Goal: Complete application form

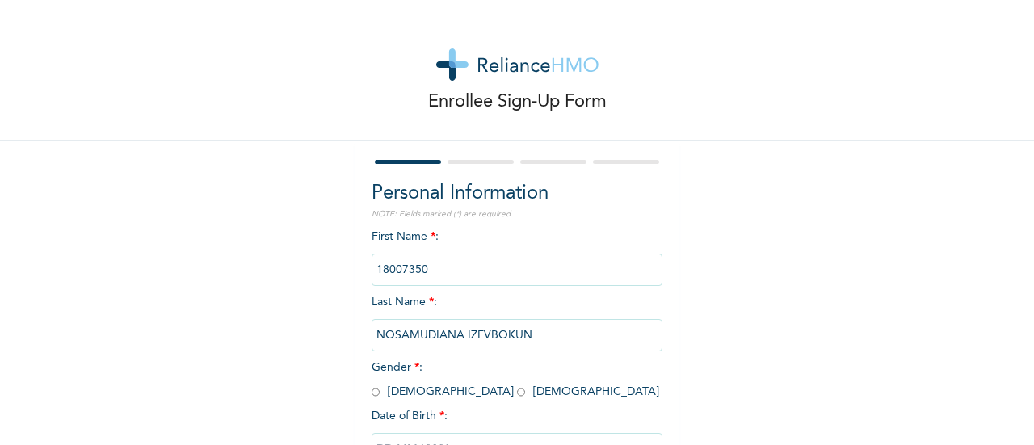
scroll to position [124, 0]
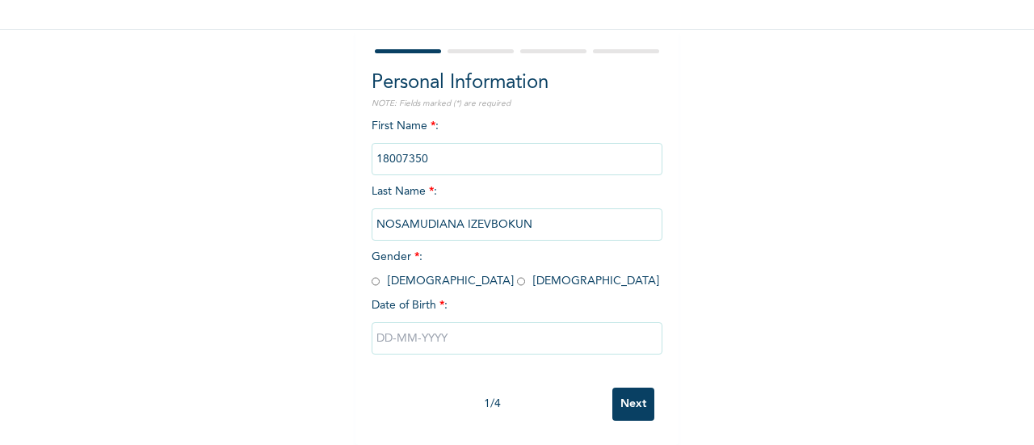
click at [517, 274] on input "radio" at bounding box center [521, 281] width 8 height 15
radio input "true"
click at [377, 329] on input "text" at bounding box center [517, 338] width 291 height 32
select select "9"
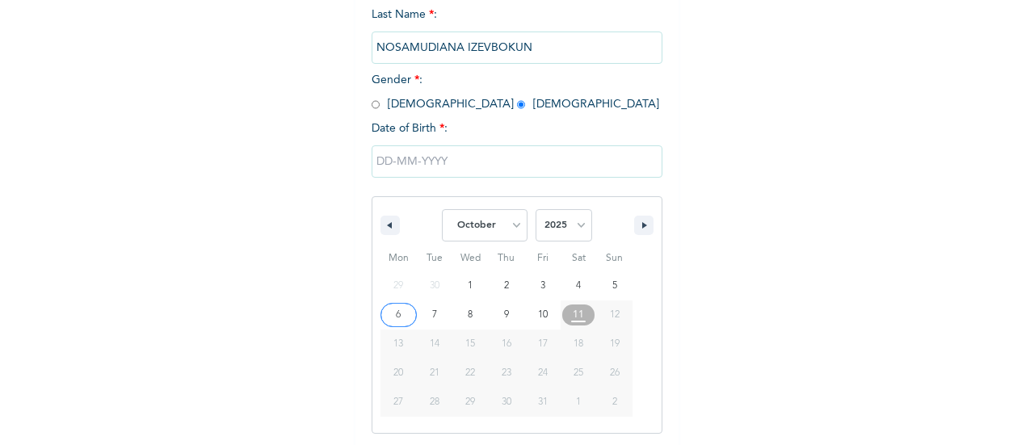
scroll to position [290, 0]
click at [574, 228] on select "2025 2024 2023 2022 2021 2020 2019 2018 2017 2016 2015 2014 2013 2012 2011 2010…" at bounding box center [564, 223] width 57 height 32
select select "1979"
click at [536, 208] on select "2025 2024 2023 2022 2021 2020 2019 2018 2017 2016 2015 2014 2013 2012 2011 2010…" at bounding box center [564, 223] width 57 height 32
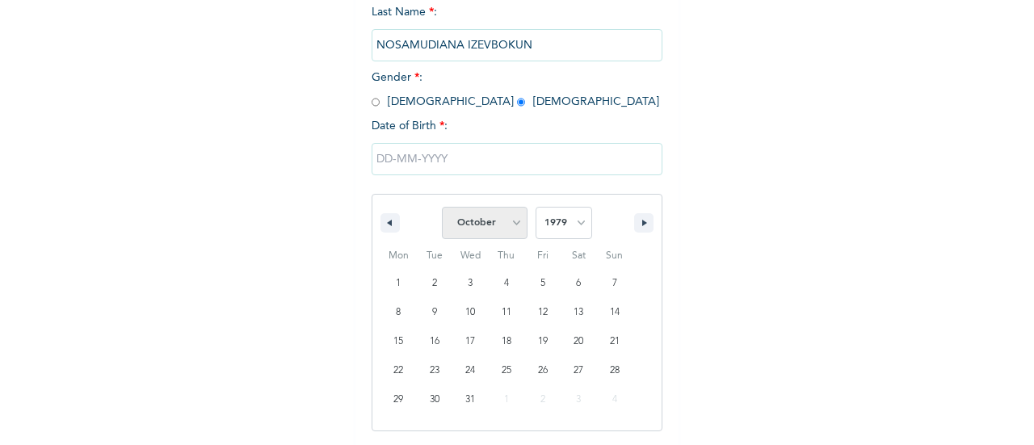
click at [512, 229] on select "January February March April May June July August September October November De…" at bounding box center [485, 223] width 86 height 32
select select "7"
click at [442, 208] on select "January February March April May June July August September October November De…" at bounding box center [485, 223] width 86 height 32
type input "08/30/1979"
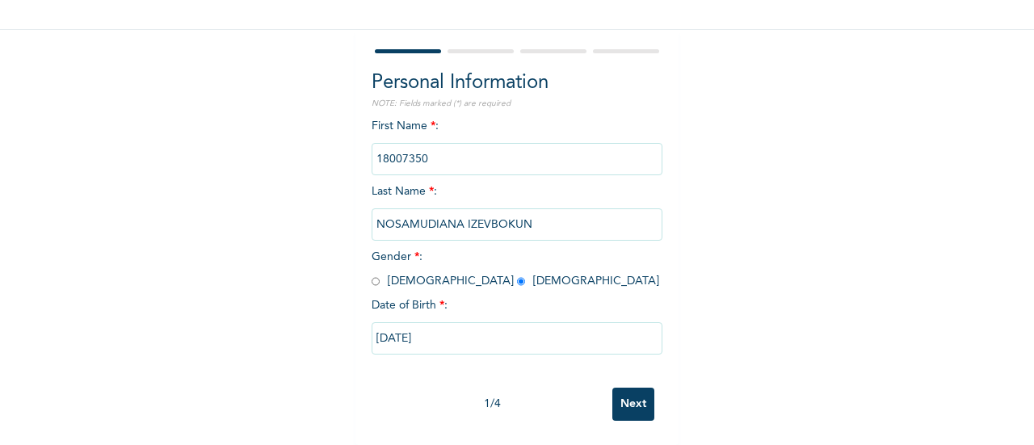
click at [620, 388] on input "Next" at bounding box center [633, 404] width 42 height 33
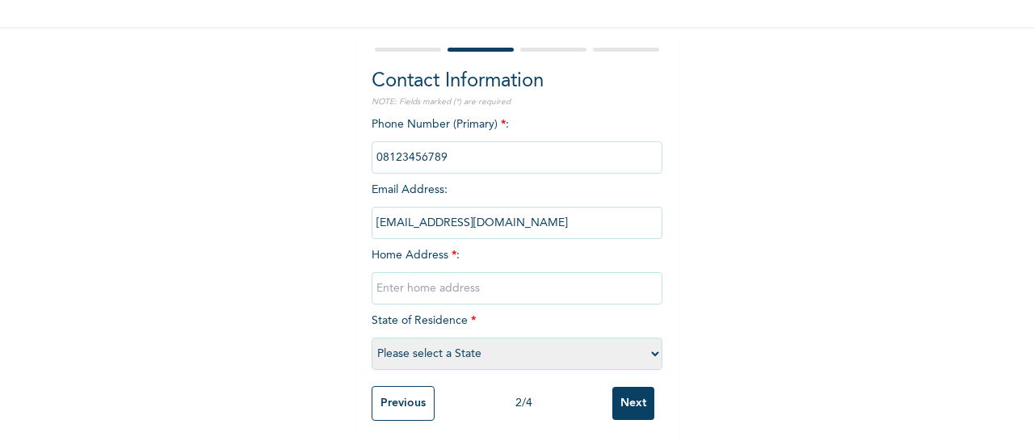
click at [499, 272] on input "text" at bounding box center [517, 288] width 291 height 32
type input "7, Akinlade Savage Street"
click at [518, 348] on select "Please select a State Abia Abuja (FCT) Adamawa Akwa Ibom Anambra Bauchi Bayelsa…" at bounding box center [517, 354] width 291 height 32
select select "25"
click at [499, 343] on select "Please select a State Abia Abuja (FCT) Adamawa Akwa Ibom Anambra Bauchi Bayelsa…" at bounding box center [517, 354] width 291 height 32
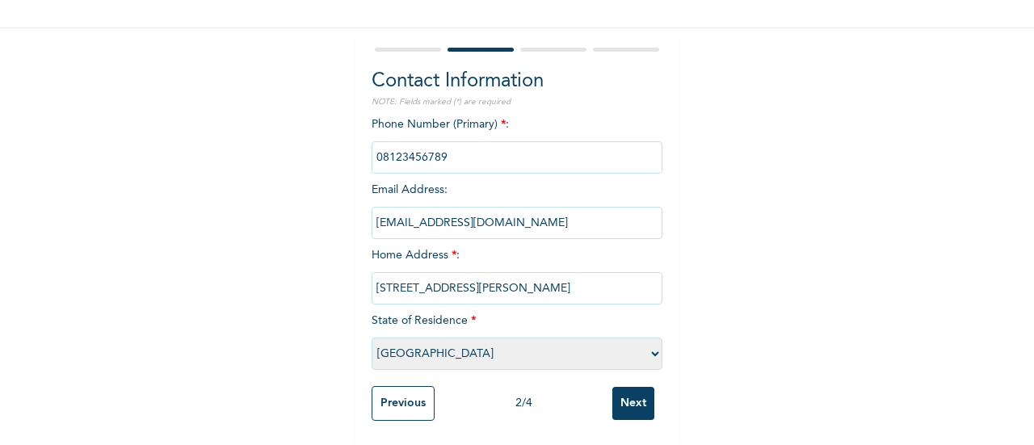
click at [569, 272] on input "7, Akinlade Savage Street" at bounding box center [517, 288] width 291 height 32
type input "7, Akinlade Savage Street, Agege"
click at [623, 388] on input "Next" at bounding box center [633, 403] width 42 height 33
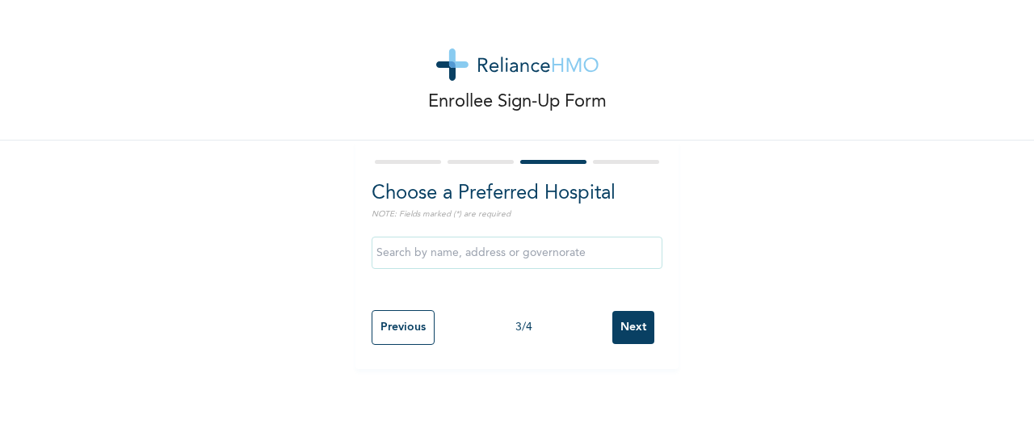
scroll to position [0, 0]
click at [629, 328] on input "Next" at bounding box center [633, 327] width 42 height 33
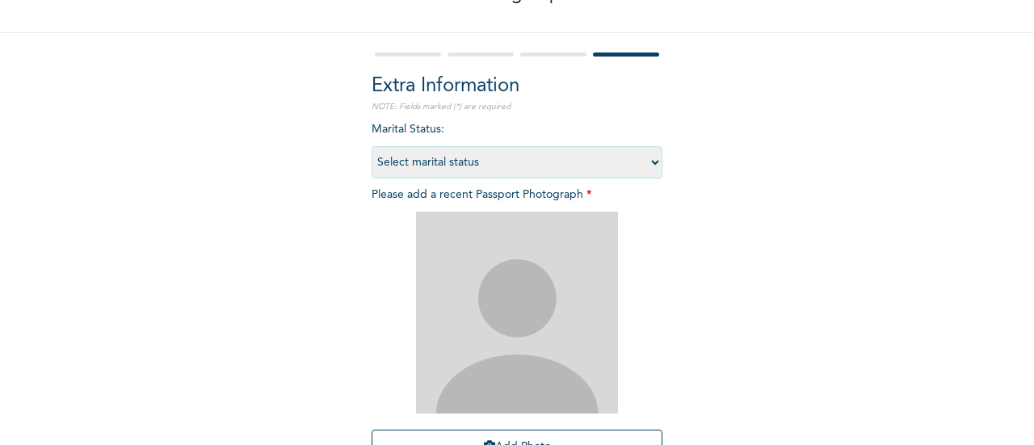
scroll to position [180, 0]
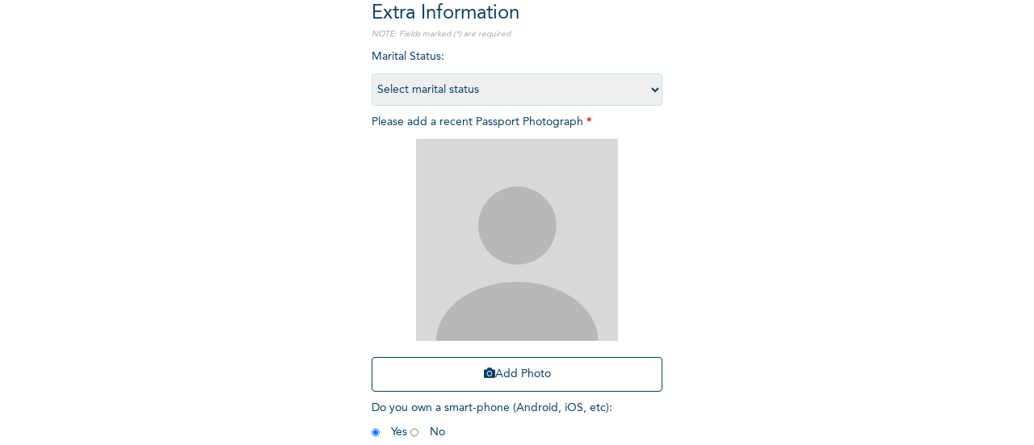
click at [597, 80] on select "Select marital status Single Married Divorced Widow/Widower" at bounding box center [517, 90] width 291 height 32
select select "2"
click at [372, 74] on select "Select marital status Single Married Divorced Widow/Widower" at bounding box center [517, 90] width 291 height 32
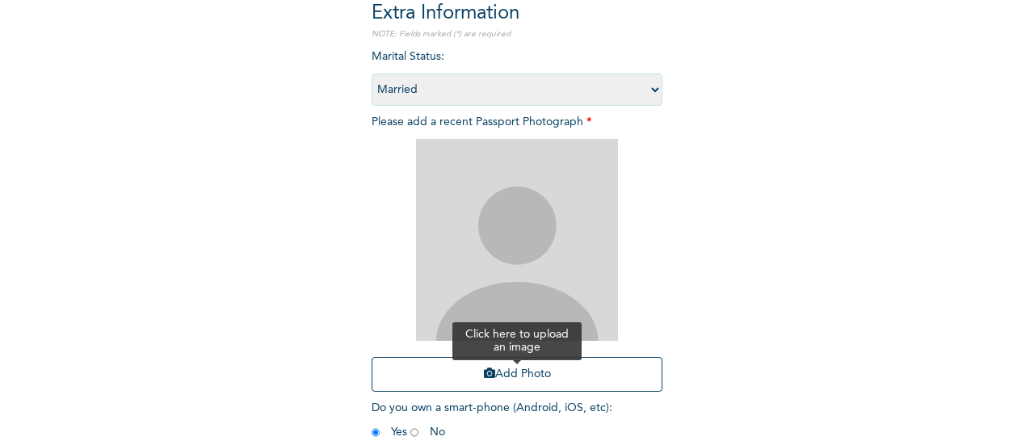
click at [541, 377] on button "Add Photo" at bounding box center [517, 374] width 291 height 35
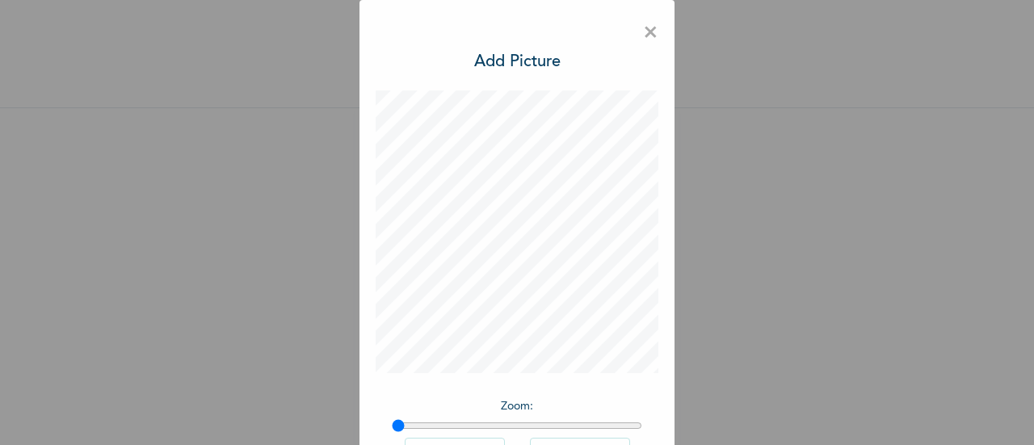
scroll to position [118, 0]
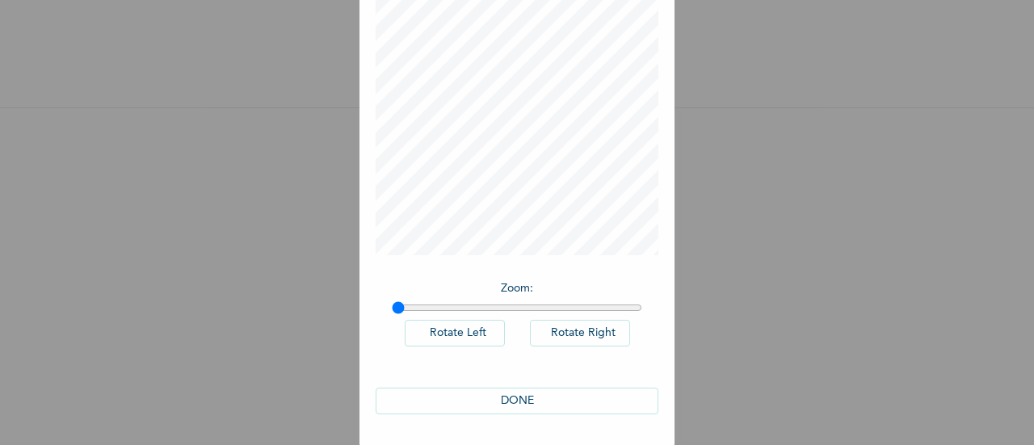
click at [528, 403] on button "DONE" at bounding box center [517, 401] width 283 height 27
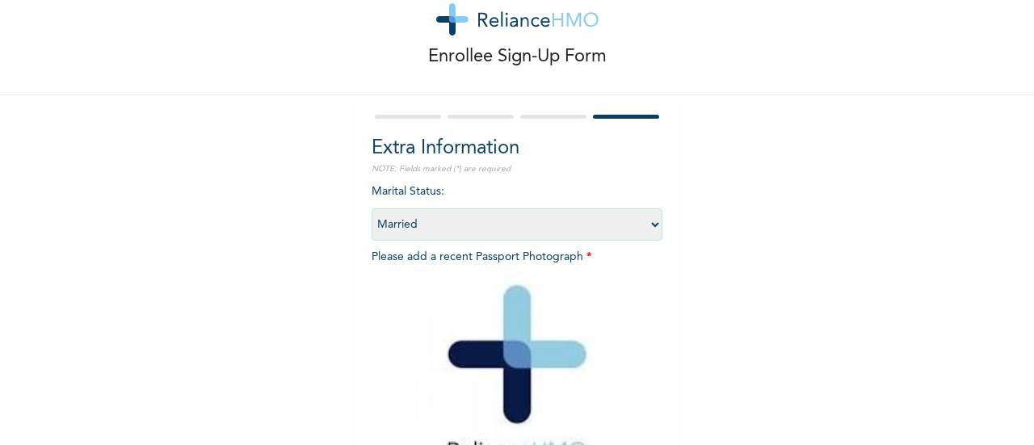
scroll to position [263, 0]
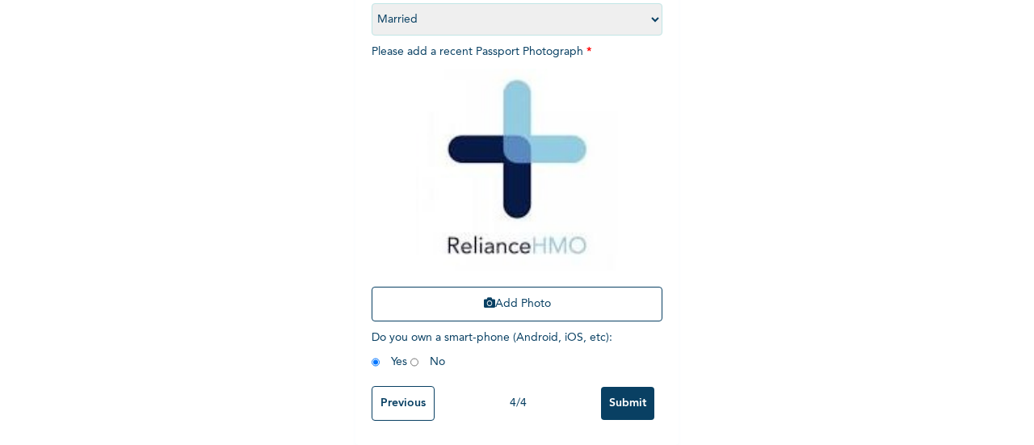
click at [629, 395] on input "Submit" at bounding box center [627, 403] width 53 height 33
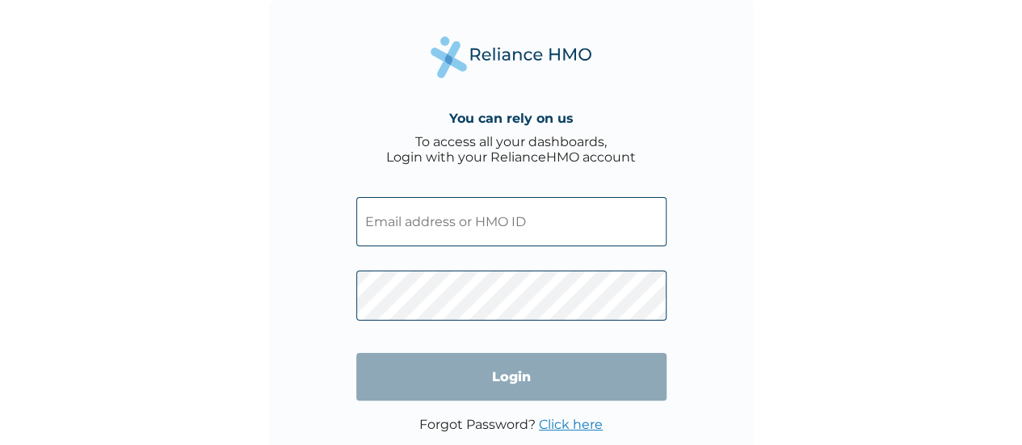
type input "[EMAIL_ADDRESS][DOMAIN_NAME]"
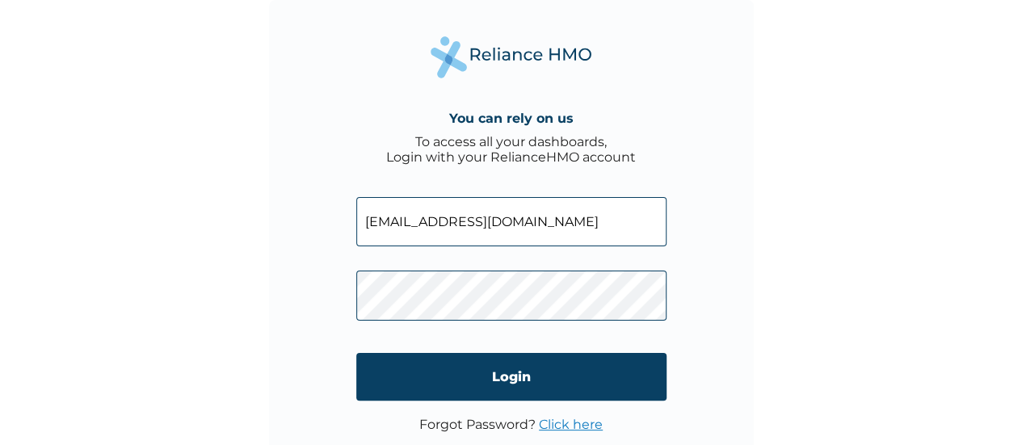
click at [561, 418] on link "Click here" at bounding box center [571, 424] width 64 height 15
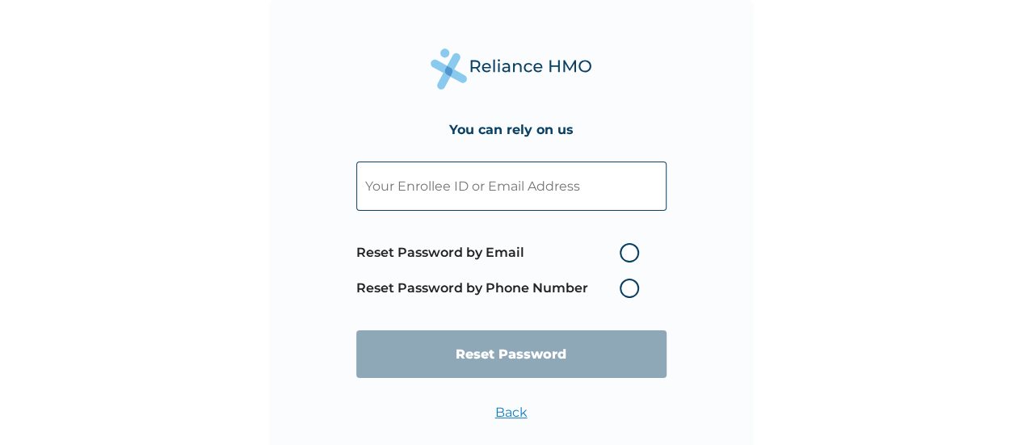
click at [526, 196] on input "text" at bounding box center [511, 186] width 310 height 49
paste input "[EMAIL_ADDRESS][DOMAIN_NAME]"
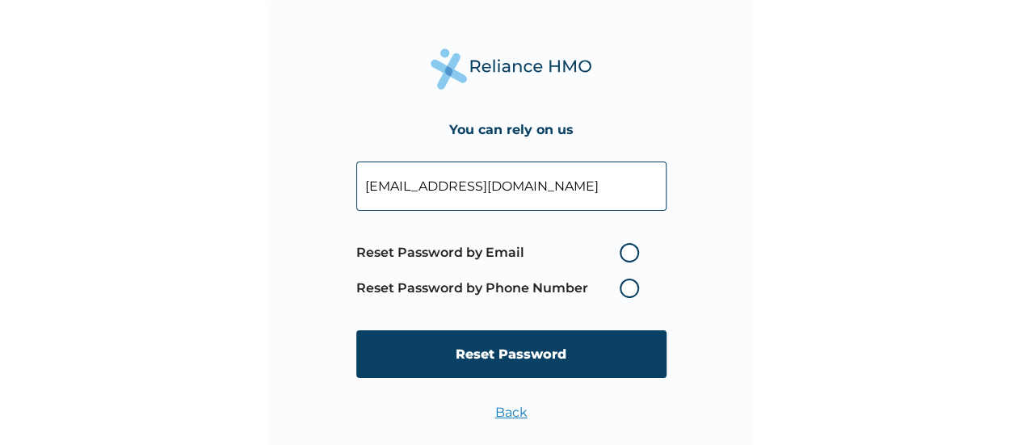
type input "[EMAIL_ADDRESS][DOMAIN_NAME]"
click at [624, 255] on label "Reset Password by Email" at bounding box center [501, 252] width 291 height 19
click at [623, 255] on input "Reset Password by Email" at bounding box center [610, 253] width 26 height 26
radio input "true"
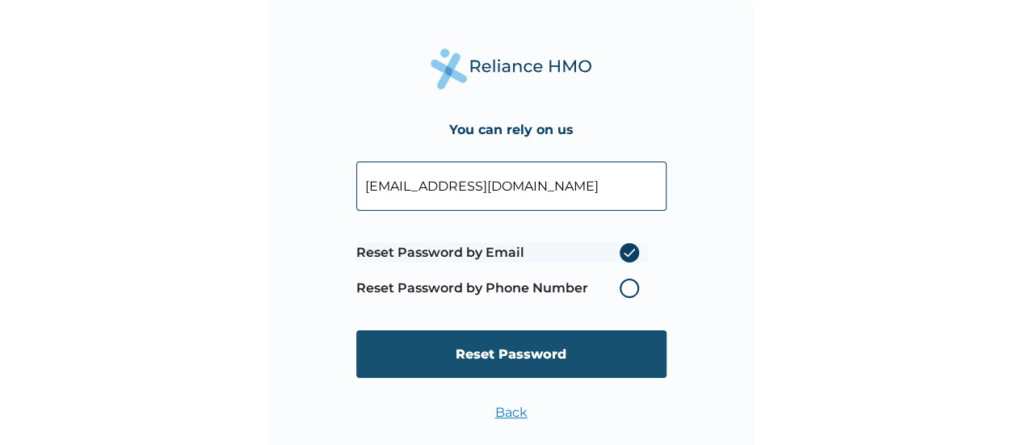
click at [470, 360] on input "Reset Password" at bounding box center [511, 354] width 310 height 48
